Goal: Unclear

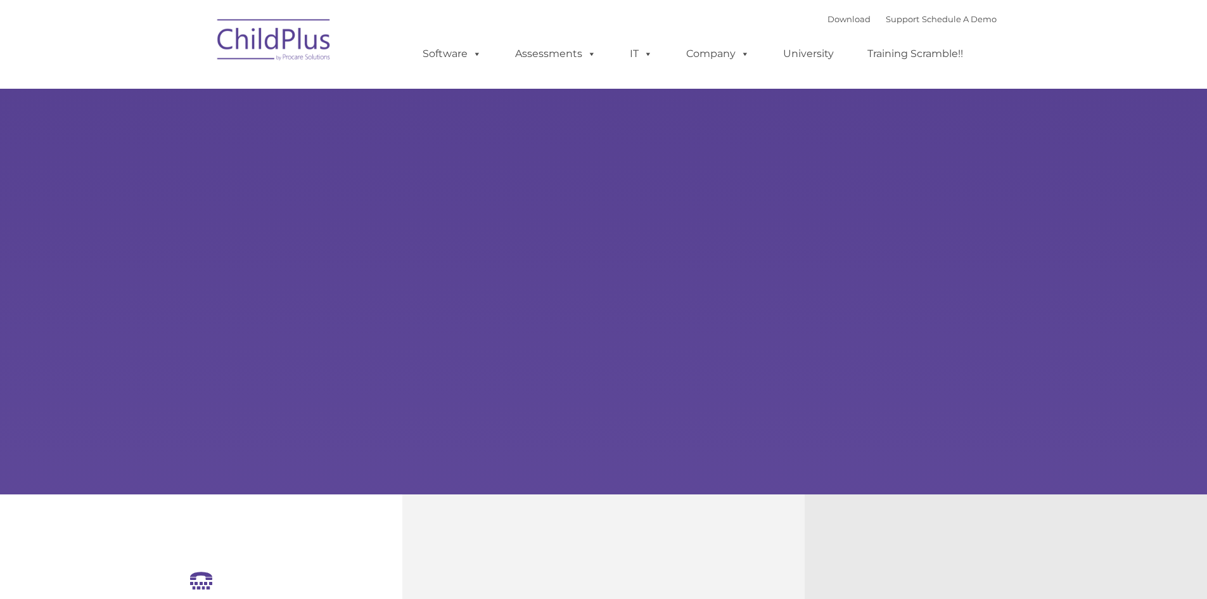
select select "MEDIUM"
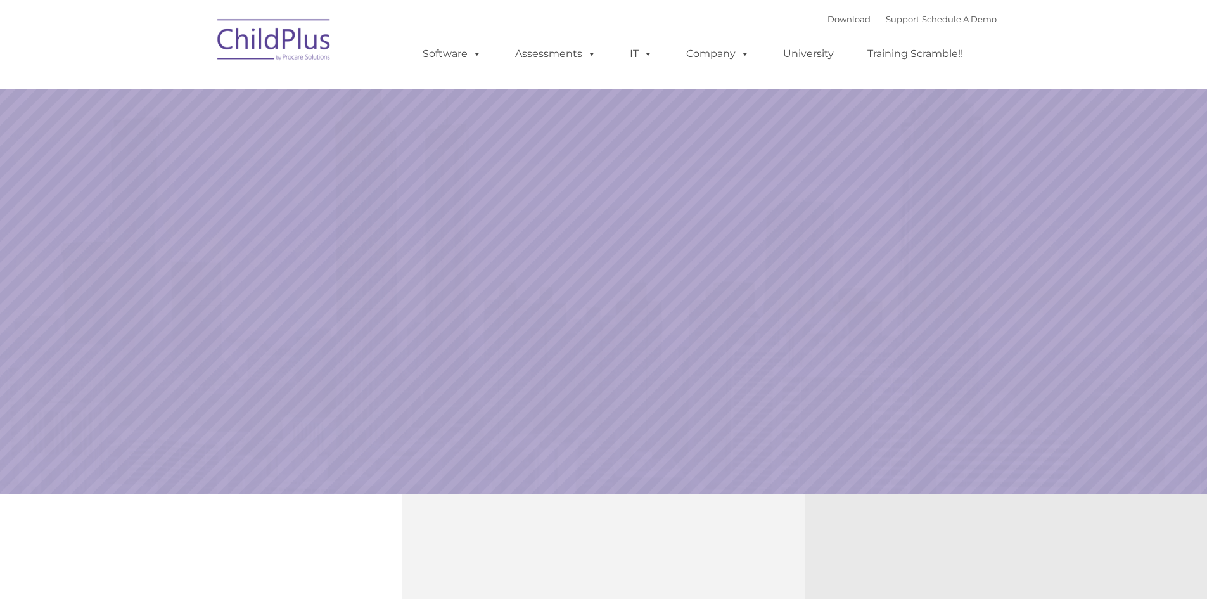
select select "MEDIUM"
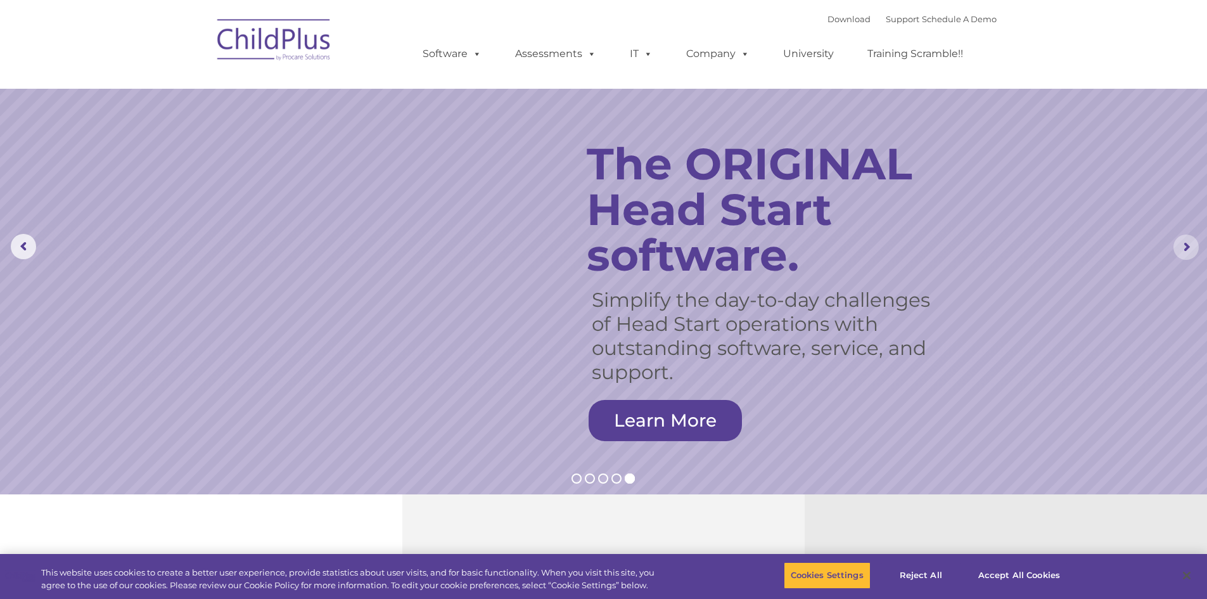
click at [1188, 247] on rs-arrow at bounding box center [1186, 247] width 25 height 25
